Goal: Find specific page/section: Find specific page/section

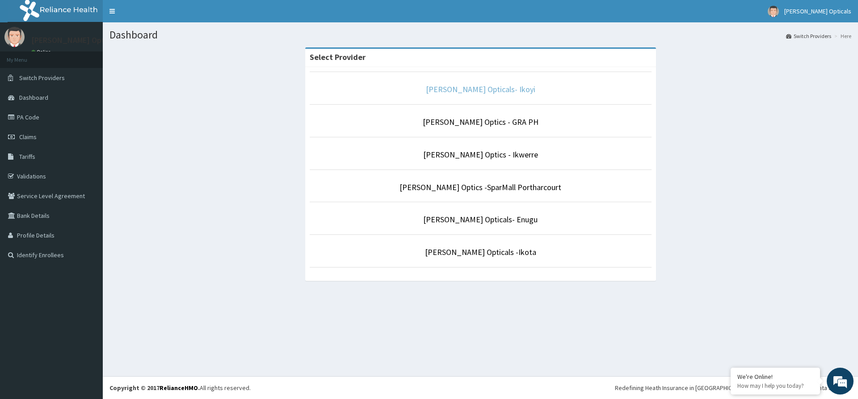
click at [483, 93] on link "[PERSON_NAME] Opticals- Ikoyi" at bounding box center [481, 89] width 110 height 10
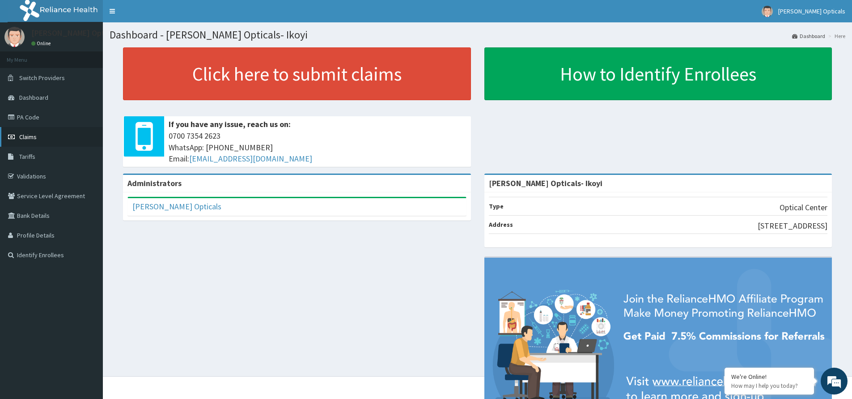
click at [18, 137] on link "Claims" at bounding box center [51, 137] width 103 height 20
